Goal: Information Seeking & Learning: Learn about a topic

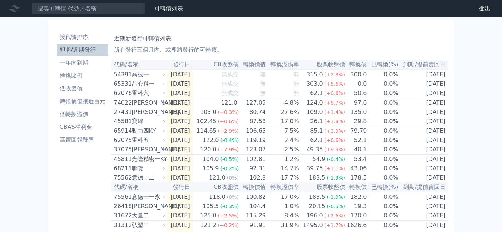
scroll to position [36, 0]
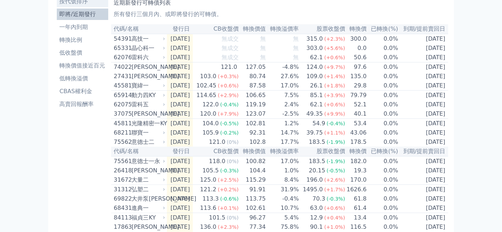
click at [57, 6] on li "按代號排序" at bounding box center [82, 1] width 51 height 9
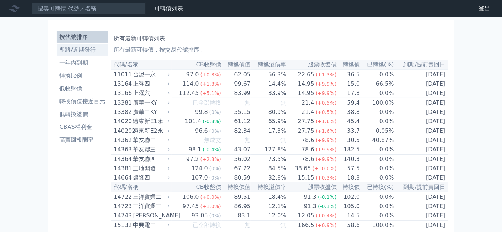
click at [57, 54] on li "即將/近期發行" at bounding box center [82, 50] width 51 height 9
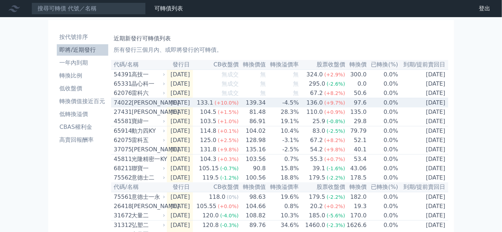
scroll to position [40, 0]
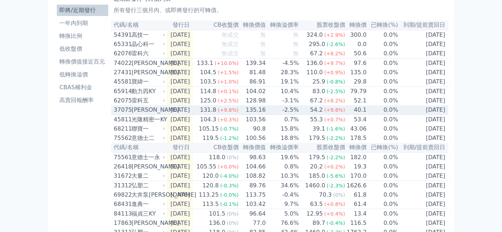
click at [132, 114] on div "[PERSON_NAME]" at bounding box center [148, 110] width 32 height 9
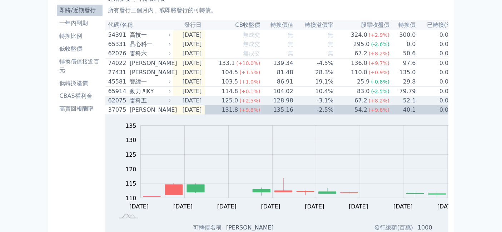
click at [130, 105] on div "雷科五" at bounding box center [149, 101] width 39 height 9
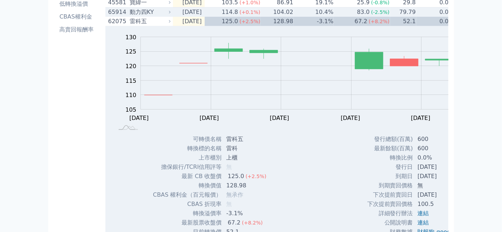
scroll to position [79, 0]
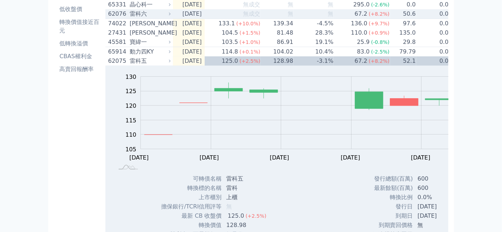
click at [130, 18] on div "雷科六" at bounding box center [149, 14] width 39 height 9
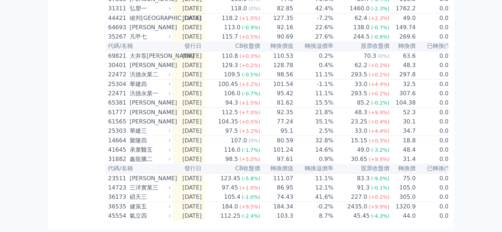
scroll to position [1032, 0]
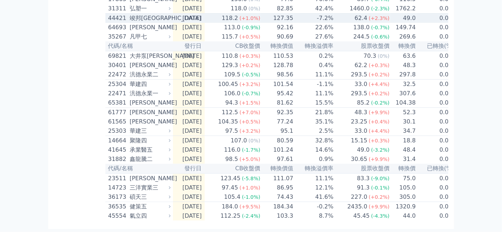
click at [130, 23] on div "竣邦[GEOGRAPHIC_DATA]" at bounding box center [149, 18] width 39 height 9
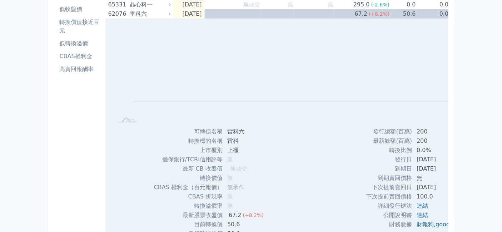
scroll to position [63, 0]
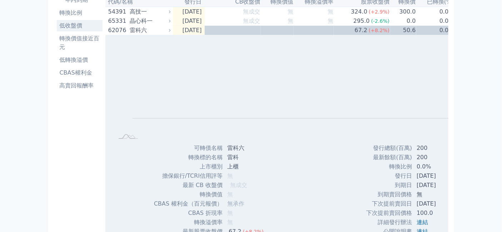
click at [57, 30] on li "低收盤價" at bounding box center [80, 25] width 46 height 9
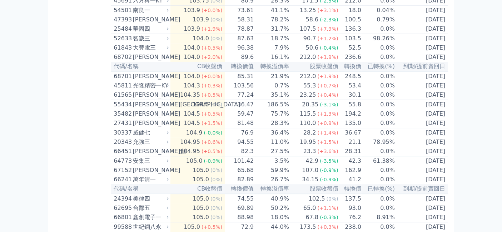
scroll to position [1509, 0]
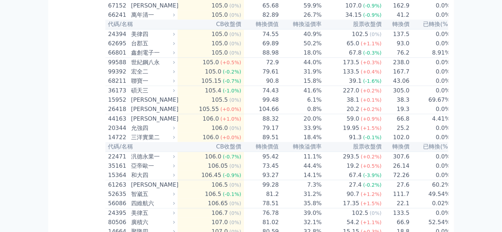
scroll to position [1906, 0]
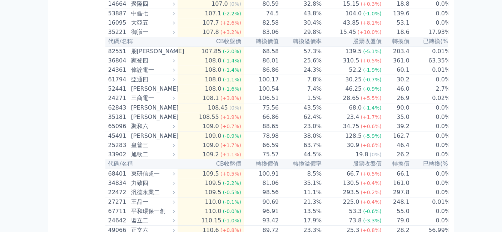
scroll to position [2343, 0]
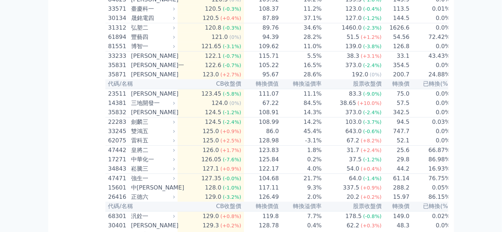
scroll to position [3416, 0]
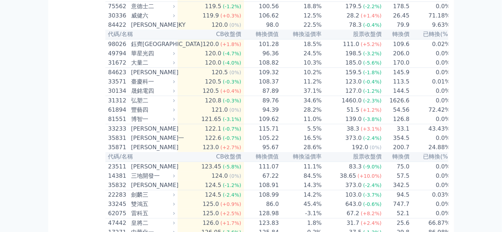
scroll to position [3575, 0]
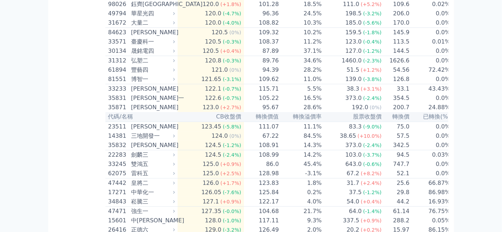
drag, startPoint x: 210, startPoint y: 76, endPoint x: 226, endPoint y: 78, distance: 16.2
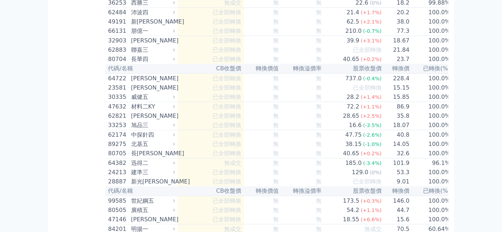
scroll to position [4766, 0]
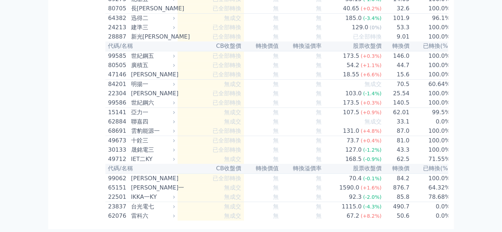
scroll to position [5203, 0]
